Goal: Information Seeking & Learning: Learn about a topic

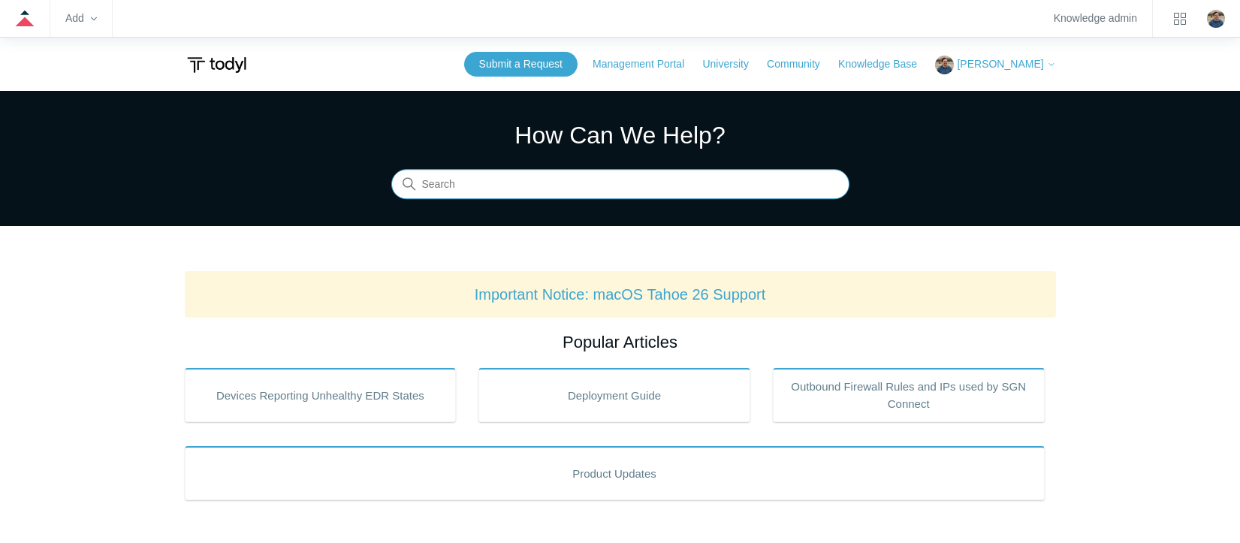
click at [485, 186] on input "Search" at bounding box center [620, 185] width 458 height 30
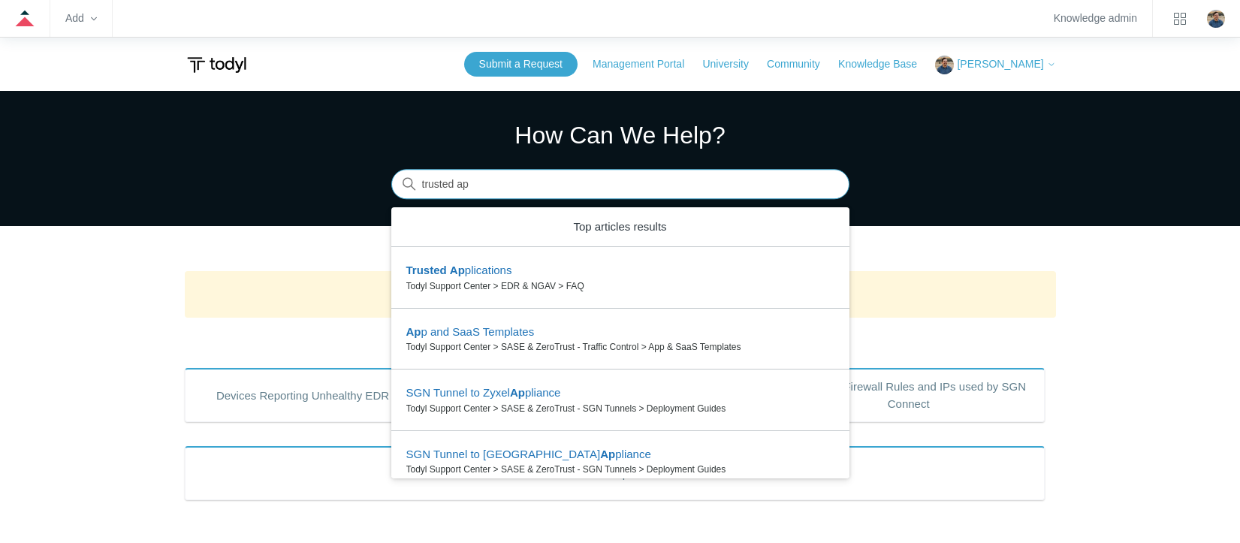
type input "trusted ap"
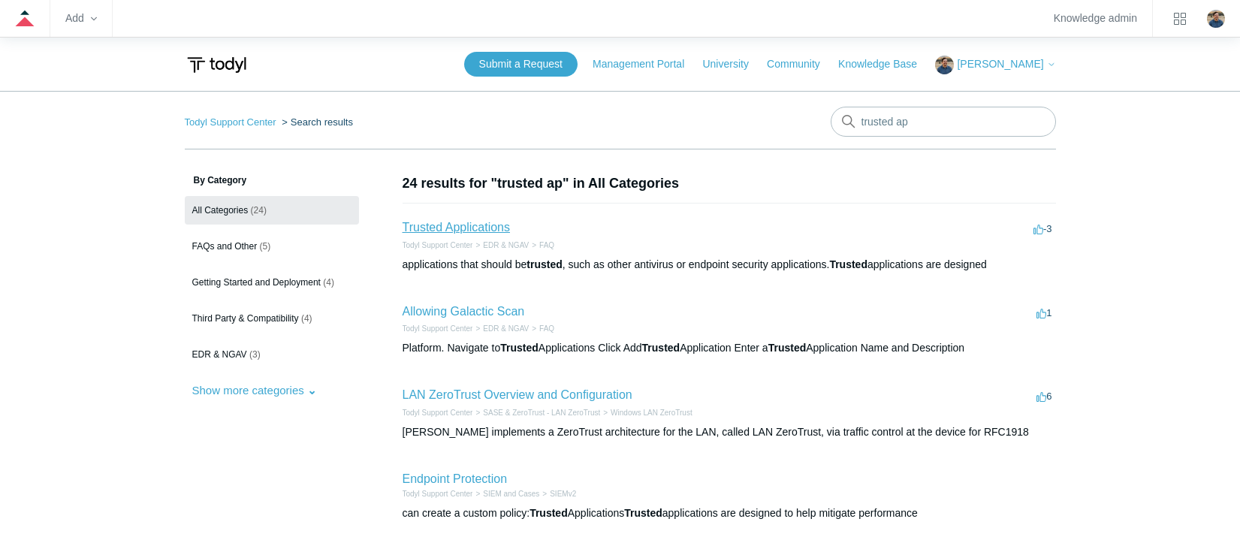
click at [481, 227] on link "Trusted Applications" at bounding box center [456, 227] width 107 height 13
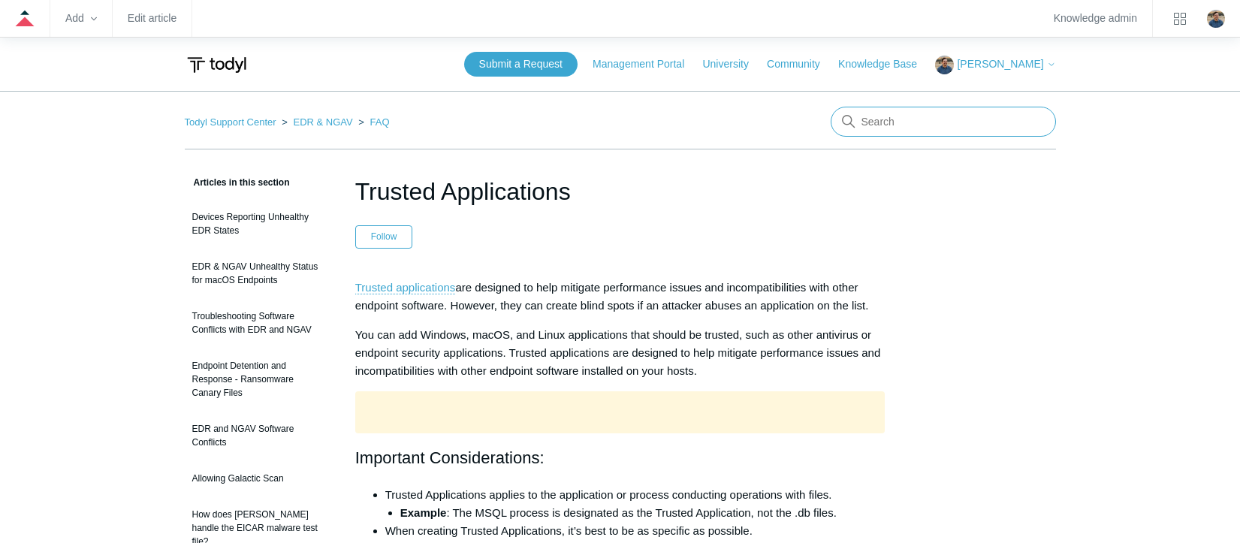
click at [881, 112] on input "Search" at bounding box center [943, 122] width 225 height 30
type input "pause edr"
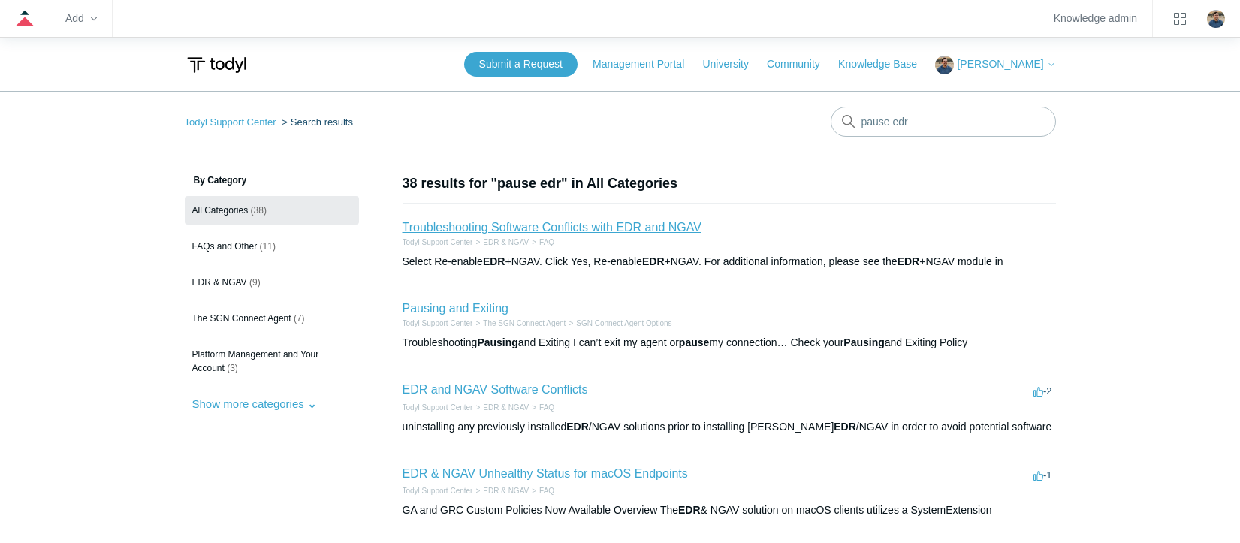
click at [536, 225] on link "Troubleshooting Software Conflicts with EDR and NGAV" at bounding box center [552, 227] width 299 height 13
